Goal: Information Seeking & Learning: Learn about a topic

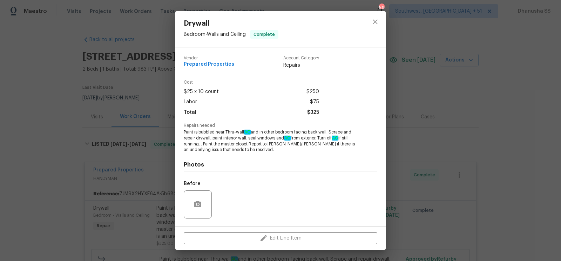
scroll to position [59, 0]
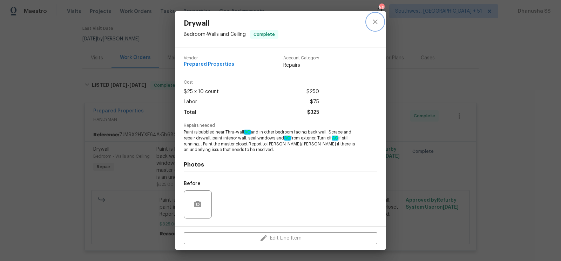
click at [379, 19] on icon "close" at bounding box center [375, 22] width 8 height 8
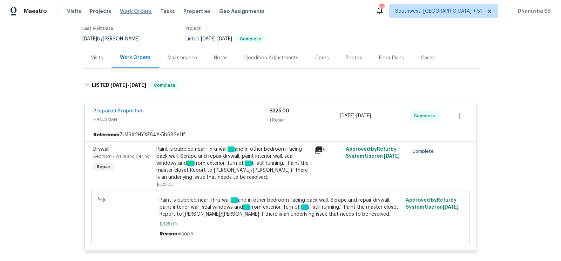
click at [134, 12] on span "Work Orders" at bounding box center [136, 11] width 32 height 7
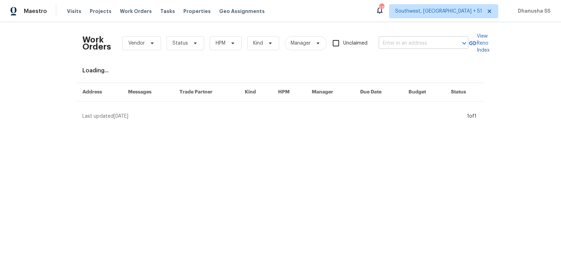
click at [394, 39] on input "text" at bounding box center [414, 43] width 70 height 11
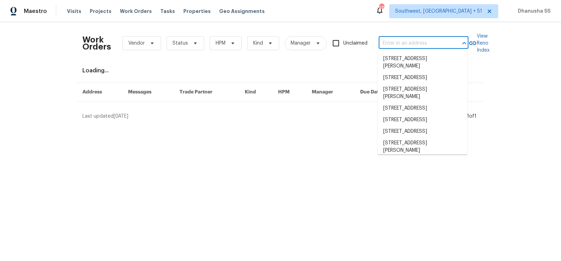
paste input "[STREET_ADDRESS]"
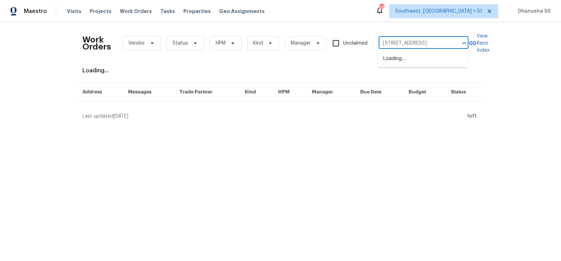
scroll to position [0, 25]
type input "[STREET_ADDRESS]"
click at [391, 54] on li "[STREET_ADDRESS]" at bounding box center [423, 59] width 90 height 12
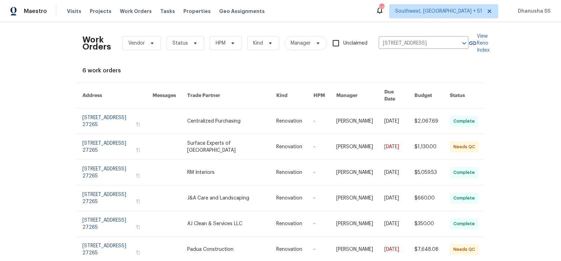
click at [284, 114] on link at bounding box center [294, 120] width 37 height 25
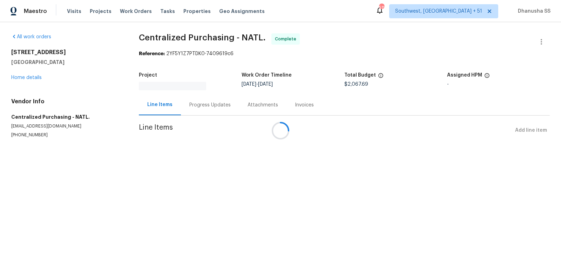
click at [32, 74] on div at bounding box center [280, 130] width 561 height 261
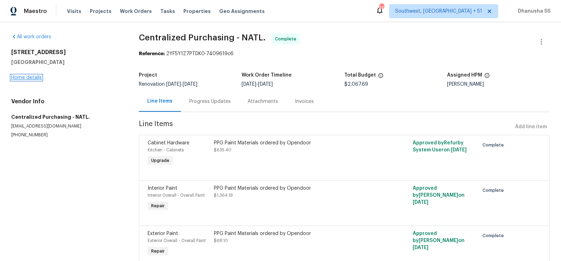
click at [32, 77] on link "Home details" at bounding box center [26, 77] width 31 height 5
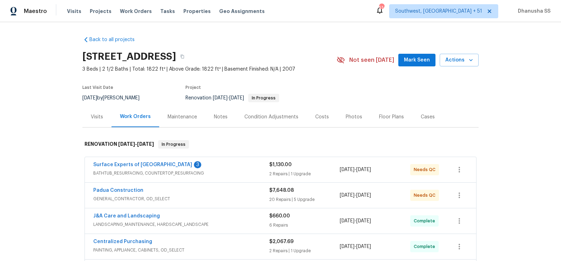
click at [100, 114] on div "Visits" at bounding box center [97, 116] width 12 height 7
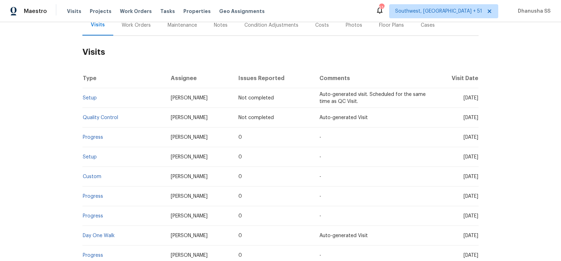
scroll to position [100, 0]
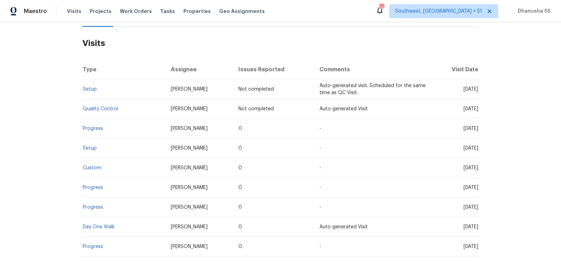
click at [90, 92] on td "Setup" at bounding box center [123, 89] width 83 height 20
click at [90, 87] on link "Setup" at bounding box center [90, 89] width 14 height 5
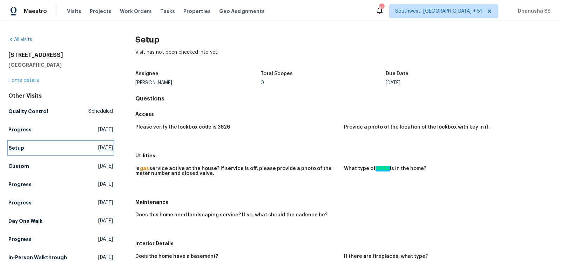
click at [105, 147] on span "[DATE]" at bounding box center [105, 147] width 15 height 7
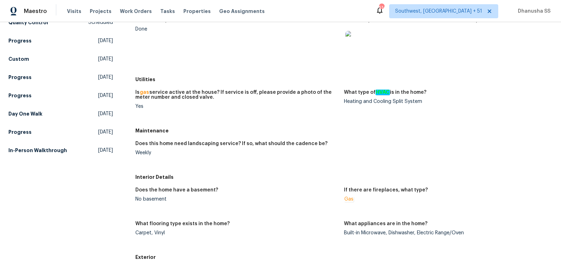
scroll to position [182, 0]
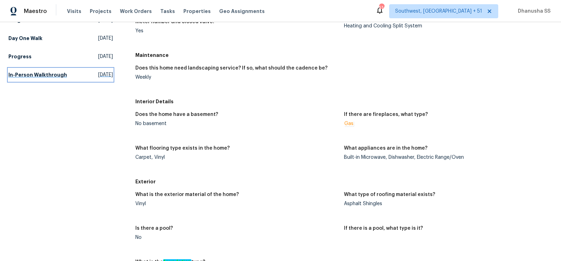
click at [65, 74] on link "In-Person Walkthrough [DATE]" at bounding box center [60, 74] width 105 height 13
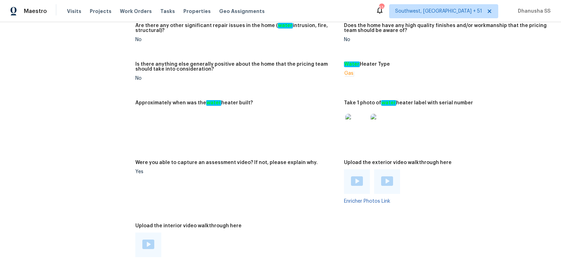
scroll to position [1212, 0]
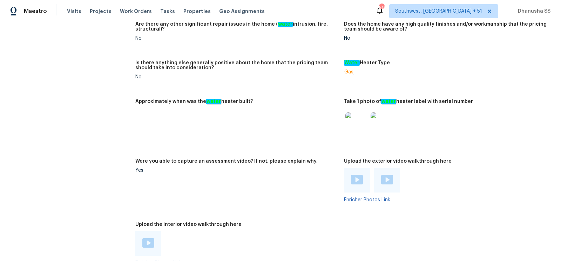
click at [354, 116] on img at bounding box center [356, 123] width 22 height 22
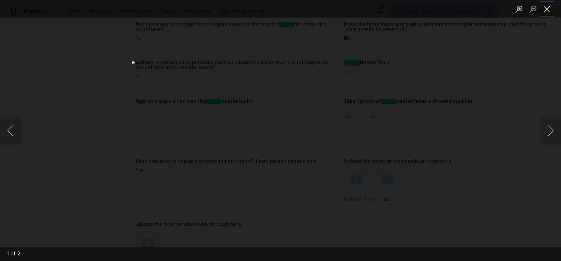
click at [544, 5] on button "Close lightbox" at bounding box center [547, 9] width 14 height 12
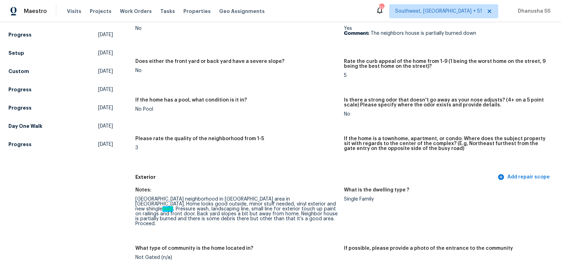
scroll to position [99, 0]
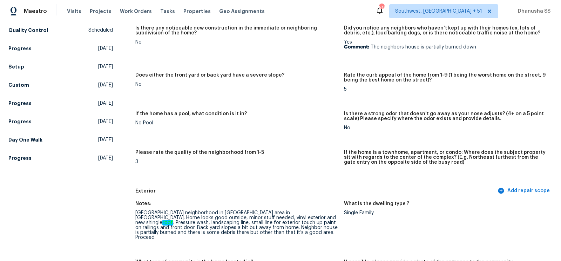
click at [110, 140] on span "[DATE]" at bounding box center [105, 139] width 15 height 7
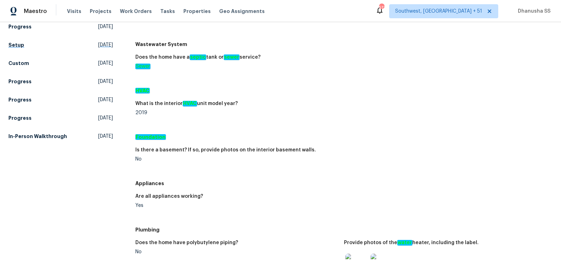
scroll to position [129, 0]
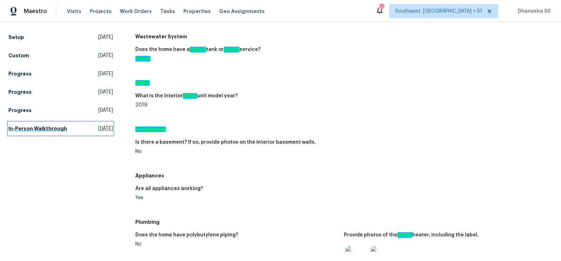
click at [98, 126] on span "[DATE]" at bounding box center [105, 128] width 15 height 7
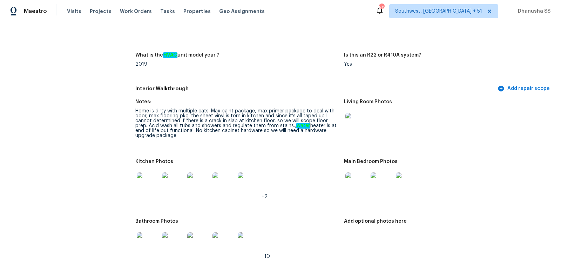
scroll to position [709, 0]
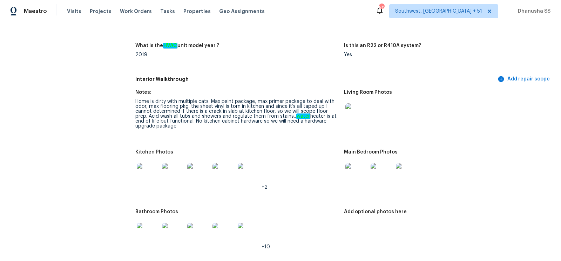
drag, startPoint x: 135, startPoint y: 97, endPoint x: 156, endPoint y: 126, distance: 35.4
click at [156, 126] on figure "Notes: Home is dirty with multiple cats. Max paint package, max primer package …" at bounding box center [239, 115] width 209 height 51
click at [166, 127] on figure "Notes: Home is dirty with multiple cats. Max paint package, max primer package …" at bounding box center [239, 115] width 209 height 51
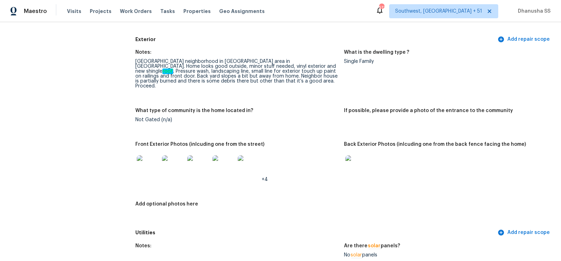
scroll to position [80, 0]
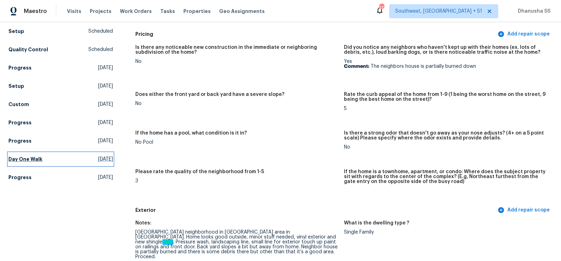
click at [71, 160] on link "Day One Walk [DATE]" at bounding box center [60, 159] width 105 height 13
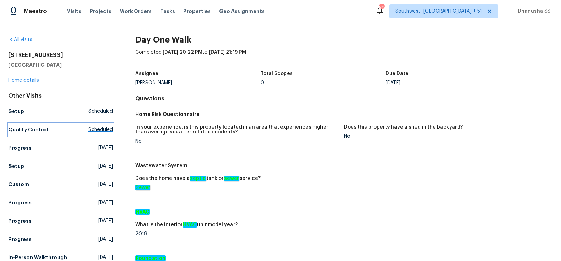
click at [89, 130] on span "Scheduled" at bounding box center [100, 129] width 25 height 7
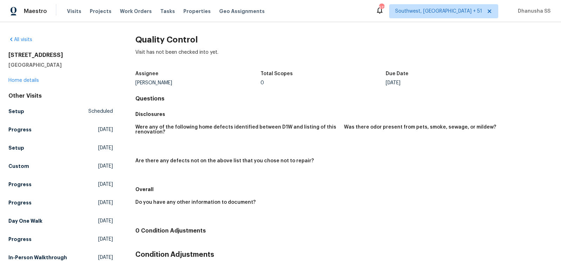
scroll to position [40, 0]
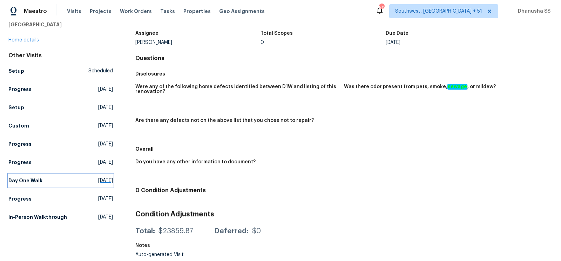
click at [98, 178] on span "[DATE]" at bounding box center [105, 180] width 15 height 7
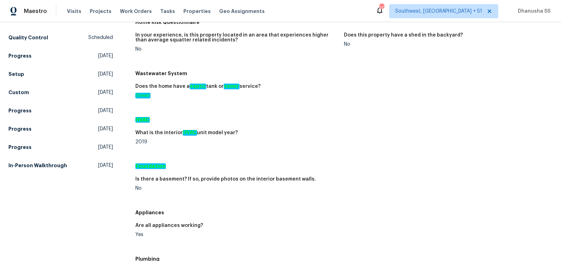
scroll to position [93, 0]
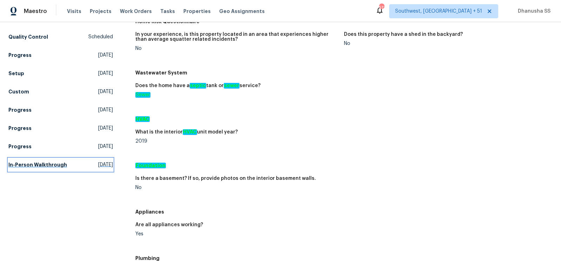
click at [112, 162] on span "[DATE]" at bounding box center [105, 164] width 15 height 7
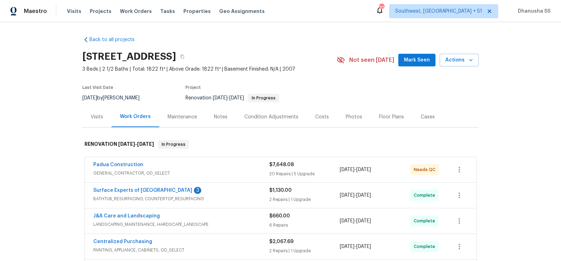
scroll to position [156, 0]
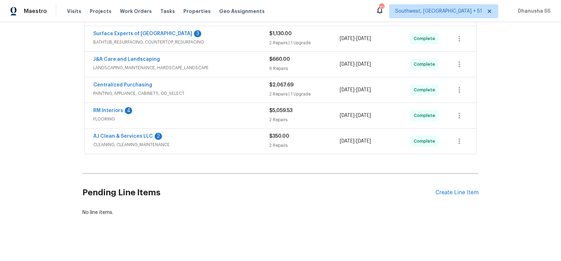
click at [239, 130] on div "AJ Clean & Services LLC 2 CLEANING, CLEANING_MAINTENANCE $350.00 2 Repairs [DAT…" at bounding box center [280, 140] width 391 height 25
click at [234, 141] on span "CLEANING, CLEANING_MAINTENANCE" at bounding box center [181, 144] width 176 height 7
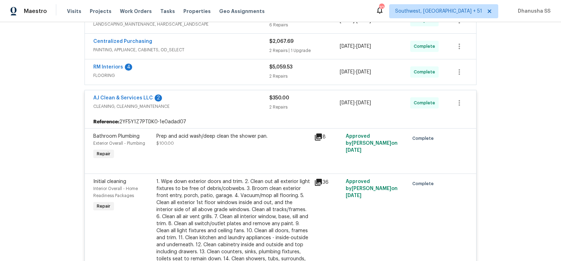
scroll to position [155, 0]
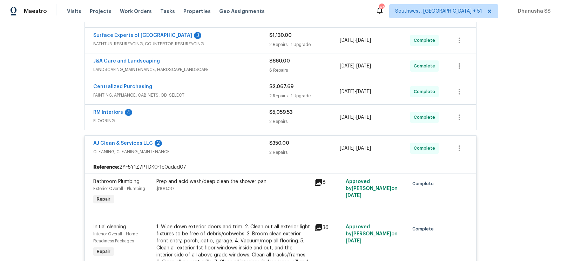
click at [236, 121] on span "FLOORING" at bounding box center [181, 120] width 176 height 7
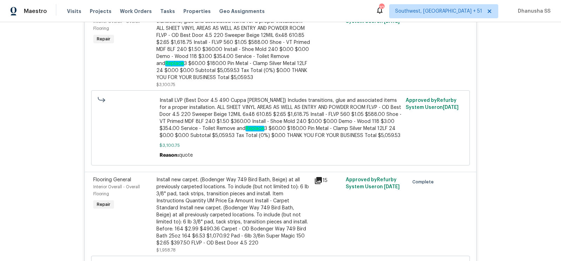
scroll to position [269, 0]
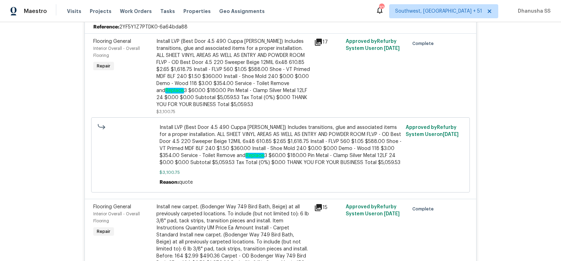
click at [218, 55] on div "Install LVP (Best Door 4.5 490 Cuppa Joe) Includes transitions, glue and associ…" at bounding box center [233, 73] width 154 height 70
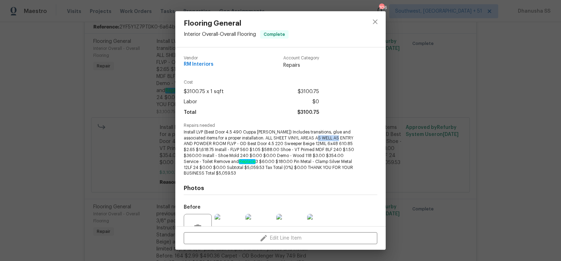
drag, startPoint x: 318, startPoint y: 138, endPoint x: 351, endPoint y: 138, distance: 33.0
click at [351, 138] on span "Install LVP (Best Door 4.5 490 Cuppa Joe) Includes transitions, glue and associ…" at bounding box center [271, 152] width 174 height 47
click at [379, 23] on icon "close" at bounding box center [375, 22] width 8 height 8
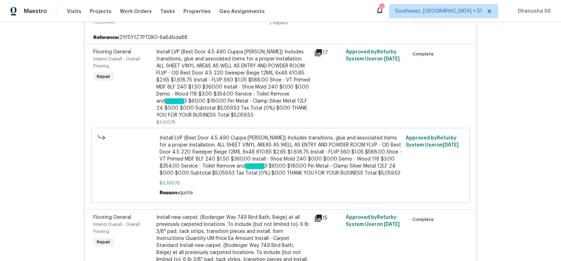
scroll to position [258, 0]
click at [175, 54] on div "Install LVP (Best Door 4.5 490 Cuppa Joe) Includes transitions, glue and associ…" at bounding box center [233, 84] width 154 height 70
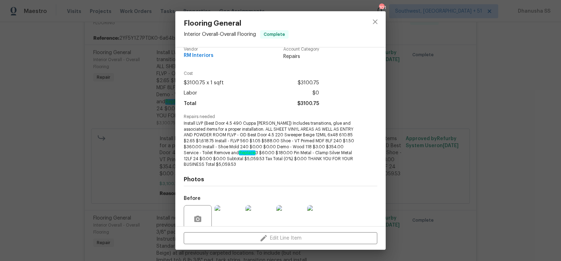
scroll to position [9, 0]
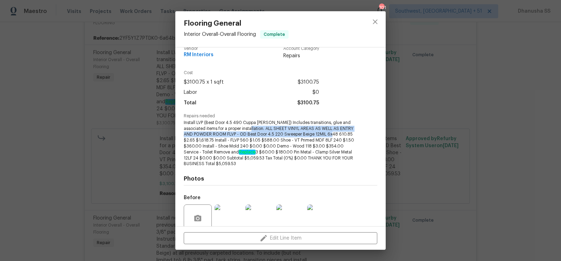
drag, startPoint x: 246, startPoint y: 127, endPoint x: 342, endPoint y: 132, distance: 96.9
click at [342, 132] on span "Install LVP (Best Door 4.5 490 Cuppa Joe) Includes transitions, glue and associ…" at bounding box center [271, 143] width 174 height 47
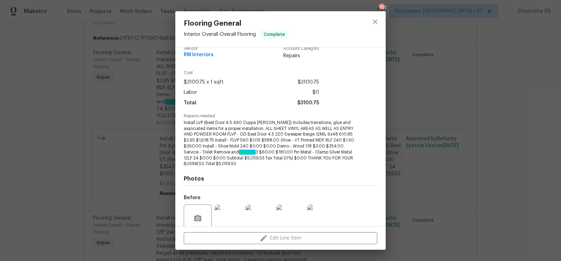
click at [268, 154] on span "Install LVP (Best Door 4.5 490 Cuppa Joe) Includes transitions, glue and associ…" at bounding box center [271, 143] width 174 height 47
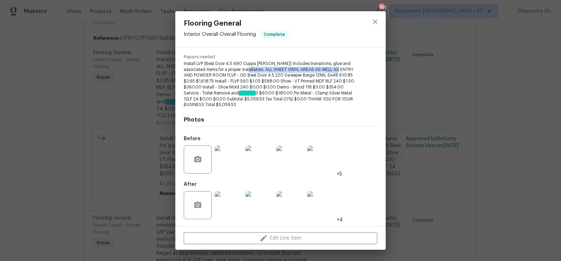
drag, startPoint x: 243, startPoint y: 68, endPoint x: 344, endPoint y: 69, distance: 101.0
click at [344, 69] on span "Install LVP (Best Door 4.5 490 Cuppa Joe) Includes transitions, glue and associ…" at bounding box center [271, 84] width 174 height 47
click at [233, 193] on img at bounding box center [229, 205] width 28 height 28
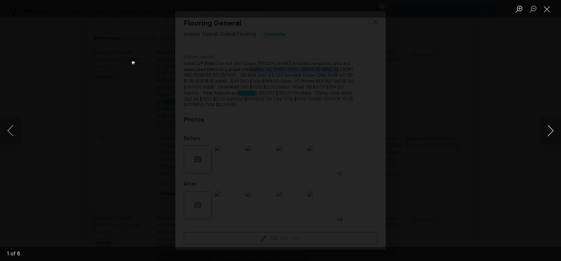
click at [549, 127] on button "Next image" at bounding box center [550, 130] width 21 height 28
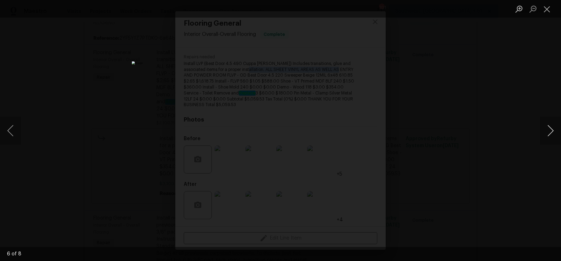
click at [549, 127] on button "Next image" at bounding box center [550, 130] width 21 height 28
click at [503, 119] on div "Lightbox" at bounding box center [280, 130] width 561 height 261
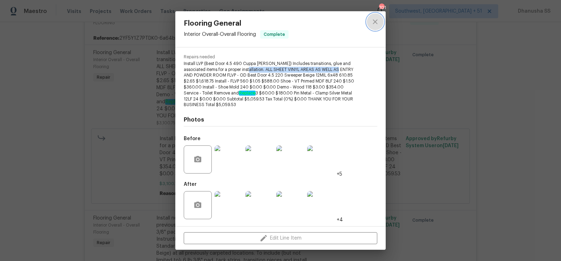
click at [377, 21] on icon "close" at bounding box center [375, 22] width 8 height 8
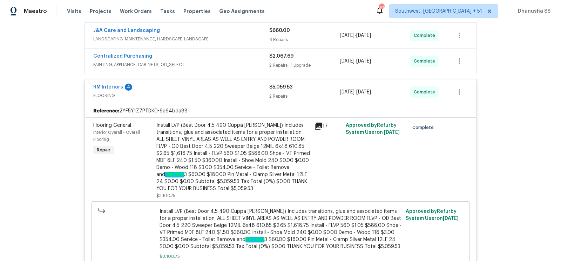
scroll to position [146, 0]
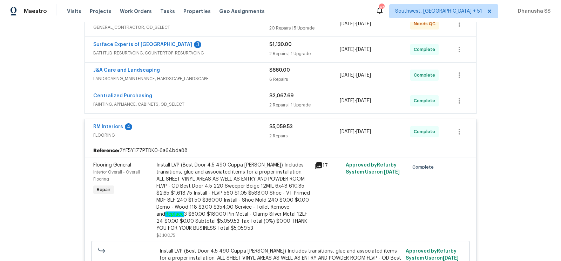
click at [258, 106] on div "Centralized Purchasing PAINTING, APPLIANCE, CABINETS, OD_SELECT" at bounding box center [181, 100] width 176 height 17
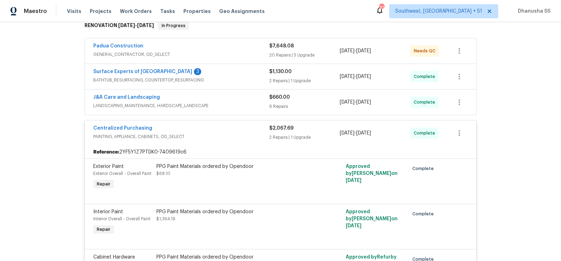
scroll to position [116, 0]
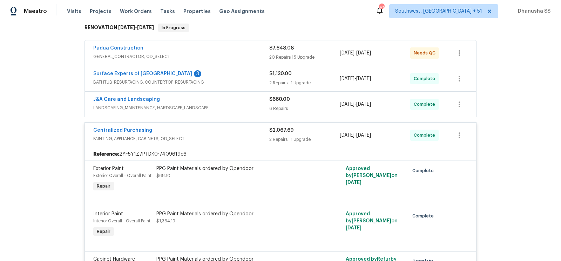
click at [258, 106] on span "LANDSCAPING_MAINTENANCE, HARDSCAPE_LANDSCAPE" at bounding box center [181, 107] width 176 height 7
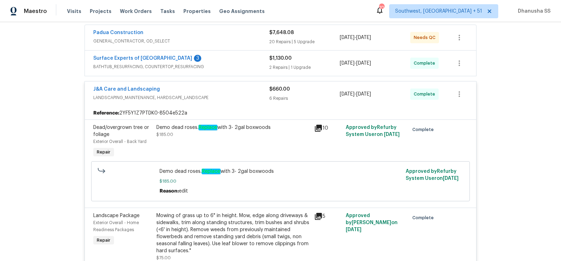
scroll to position [122, 0]
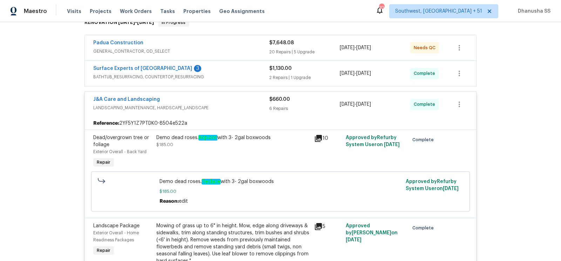
click at [250, 71] on div "Surface Experts of Winston-Salem 3" at bounding box center [181, 69] width 176 height 8
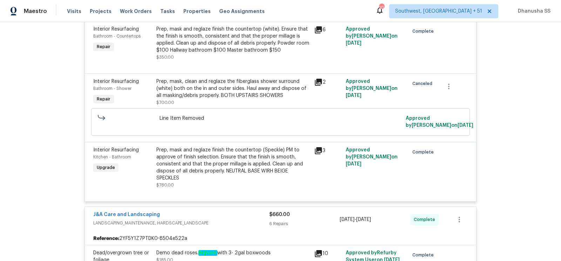
scroll to position [52, 0]
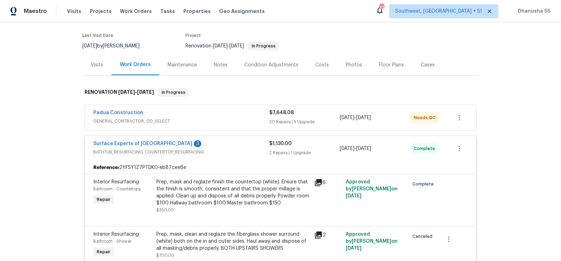
click at [234, 113] on div "Padua Construction" at bounding box center [181, 113] width 176 height 8
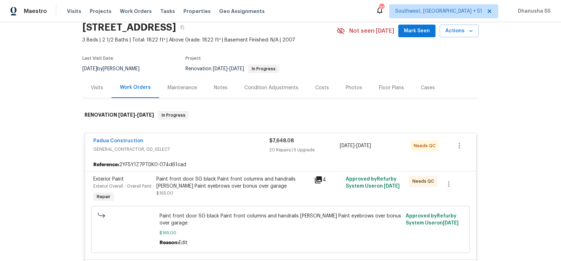
scroll to position [0, 0]
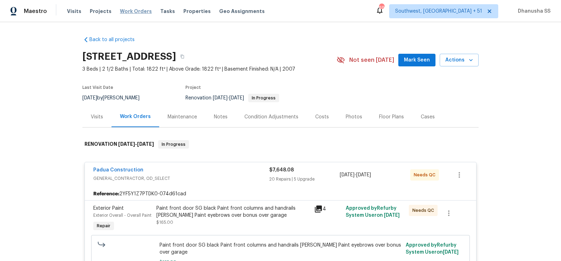
click at [138, 11] on span "Work Orders" at bounding box center [136, 11] width 32 height 7
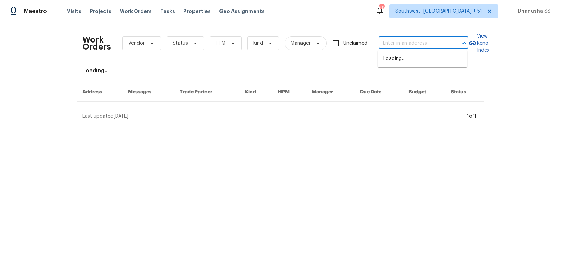
click at [385, 40] on input "text" at bounding box center [414, 43] width 70 height 11
paste input "107 Red Barn Ln, Acworth, GA 30102"
type input "107 Red Barn Ln, Acworth, GA 30102"
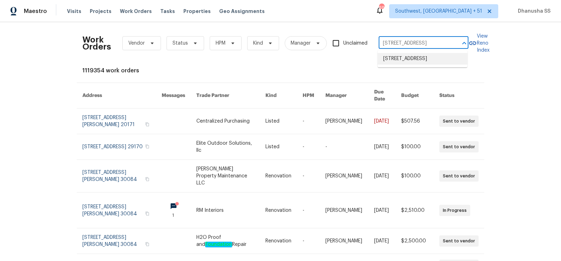
click at [409, 60] on li "107 Red Barn Ln, Acworth, GA 30102" at bounding box center [423, 59] width 90 height 12
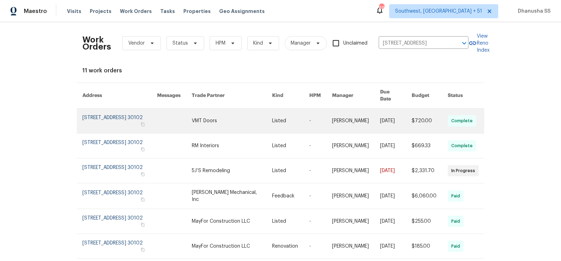
click at [296, 108] on link at bounding box center [290, 120] width 37 height 25
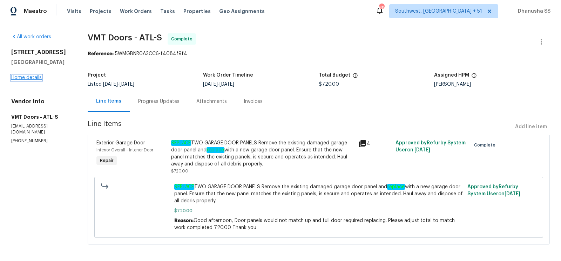
click at [27, 79] on link "Home details" at bounding box center [26, 77] width 31 height 5
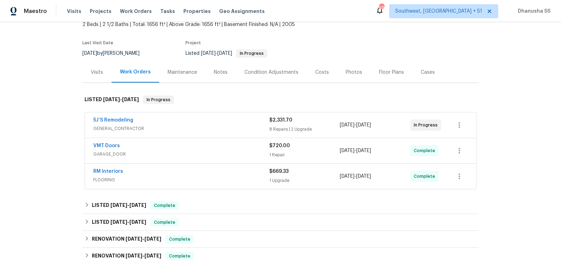
scroll to position [85, 0]
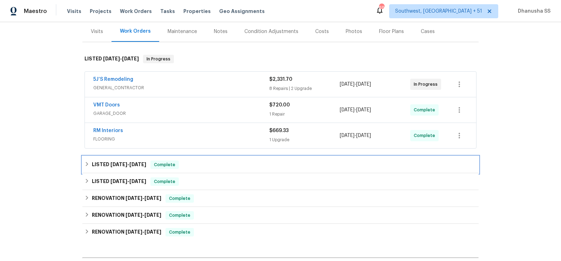
click at [217, 157] on div "LISTED 6/16/25 - 6/26/25 Complete" at bounding box center [280, 164] width 396 height 17
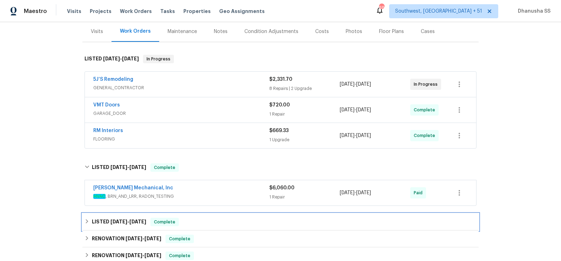
click at [207, 221] on div "LISTED 5/30/25 - 5/30/25 Complete" at bounding box center [281, 221] width 392 height 8
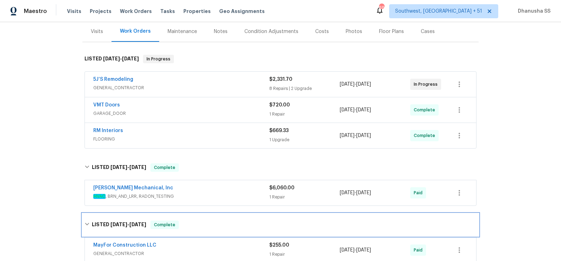
scroll to position [141, 0]
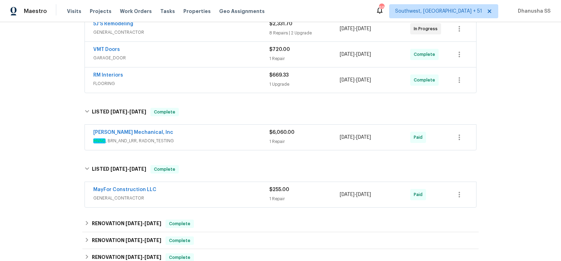
click at [224, 180] on div "MayFor Construction LLC GENERAL_CONTRACTOR $255.00 1 Repair 5/30/2025 - 5/30/20…" at bounding box center [280, 194] width 396 height 29
click at [228, 191] on div "MayFor Construction LLC" at bounding box center [181, 190] width 176 height 8
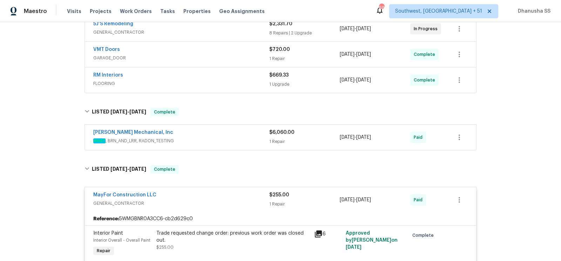
click at [233, 140] on span "HVAC , BRN_AND_LRR, RADON_TESTING" at bounding box center [181, 140] width 176 height 7
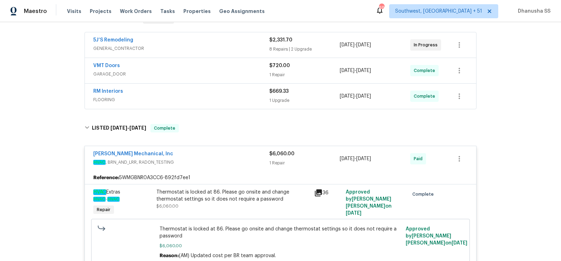
scroll to position [119, 0]
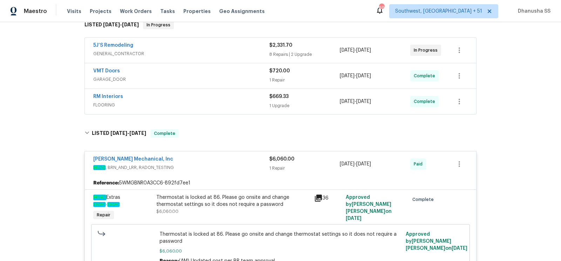
click at [217, 112] on div "RM Interiors FLOORING $669.33 1 Upgrade 9/17/2025 - 9/23/2025 Complete" at bounding box center [280, 101] width 391 height 25
click at [220, 104] on span "FLOORING" at bounding box center [181, 104] width 176 height 7
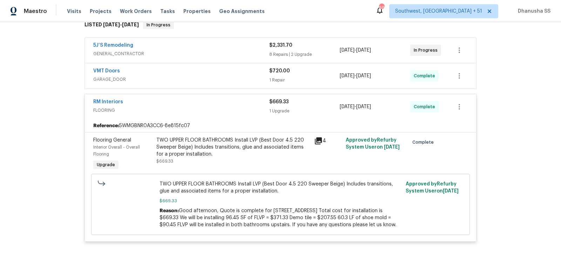
click at [214, 146] on div "TWO UPPER FLOOR BATHROOMS Install LVP (Best Door 4.5 220 Sweeper Beige) Include…" at bounding box center [233, 146] width 154 height 21
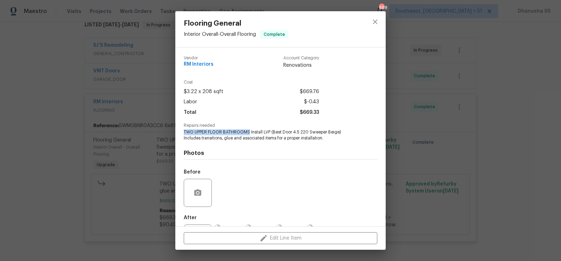
drag, startPoint x: 182, startPoint y: 131, endPoint x: 249, endPoint y: 132, distance: 66.6
click at [249, 132] on div "Vendor RM Interiors Account Category Renovations Cost $3.22 x 208 sqft $669.76 …" at bounding box center [280, 136] width 210 height 179
copy span "TWO UPPER FLOOR BATHROOMS"
click at [374, 22] on icon "close" at bounding box center [375, 22] width 8 height 8
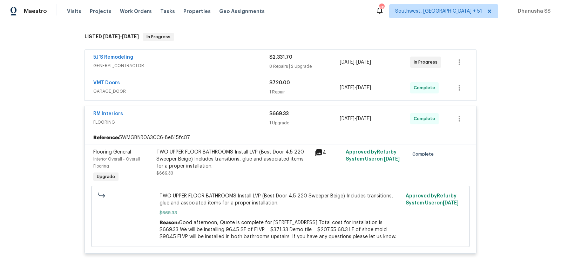
scroll to position [96, 0]
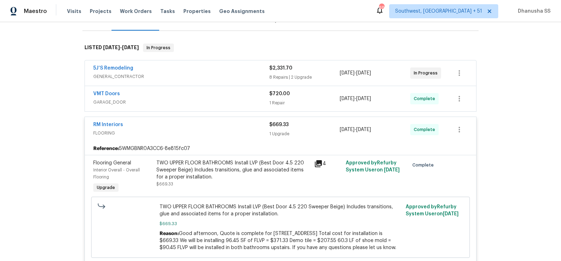
click at [240, 101] on span "GARAGE_DOOR" at bounding box center [181, 102] width 176 height 7
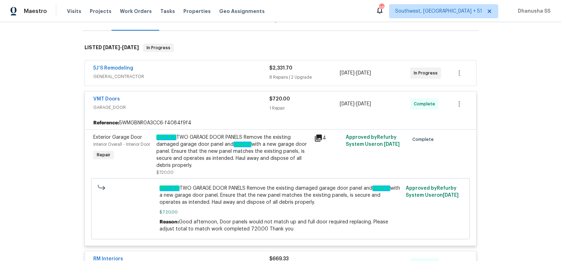
click at [243, 68] on div "5J’S Remodeling" at bounding box center [181, 69] width 176 height 8
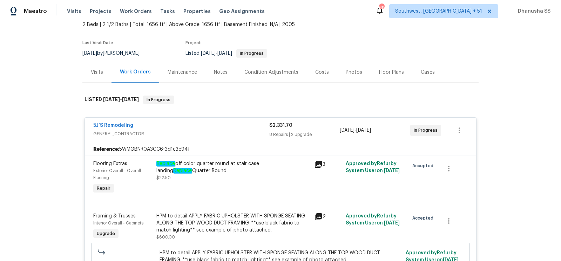
scroll to position [0, 0]
